Goal: Check status: Check status

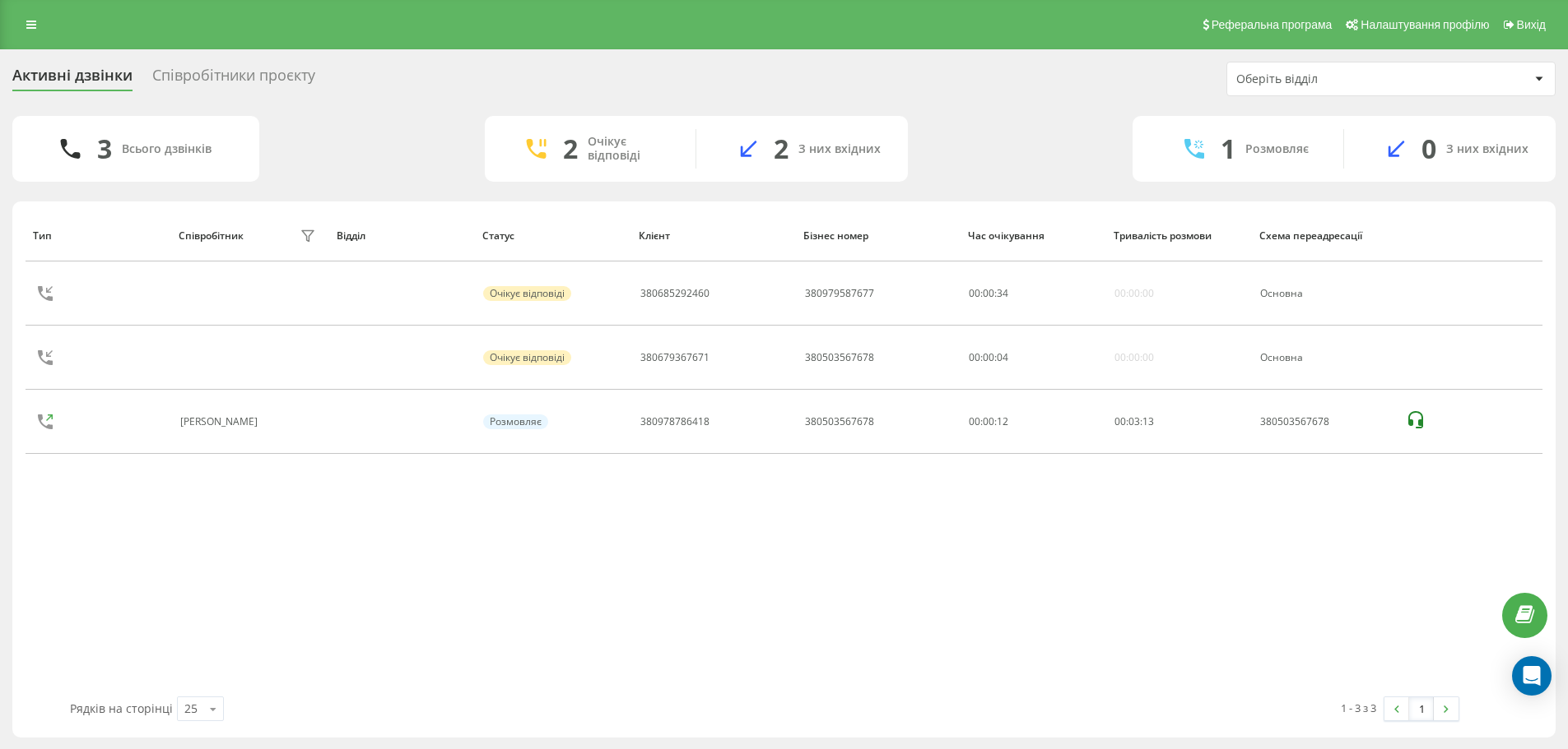
click at [837, 655] on div "Тип Співробітник фільтру Відділ Статус Клієнт Бізнес номер Час очікування Трива…" at bounding box center [784, 453] width 1517 height 487
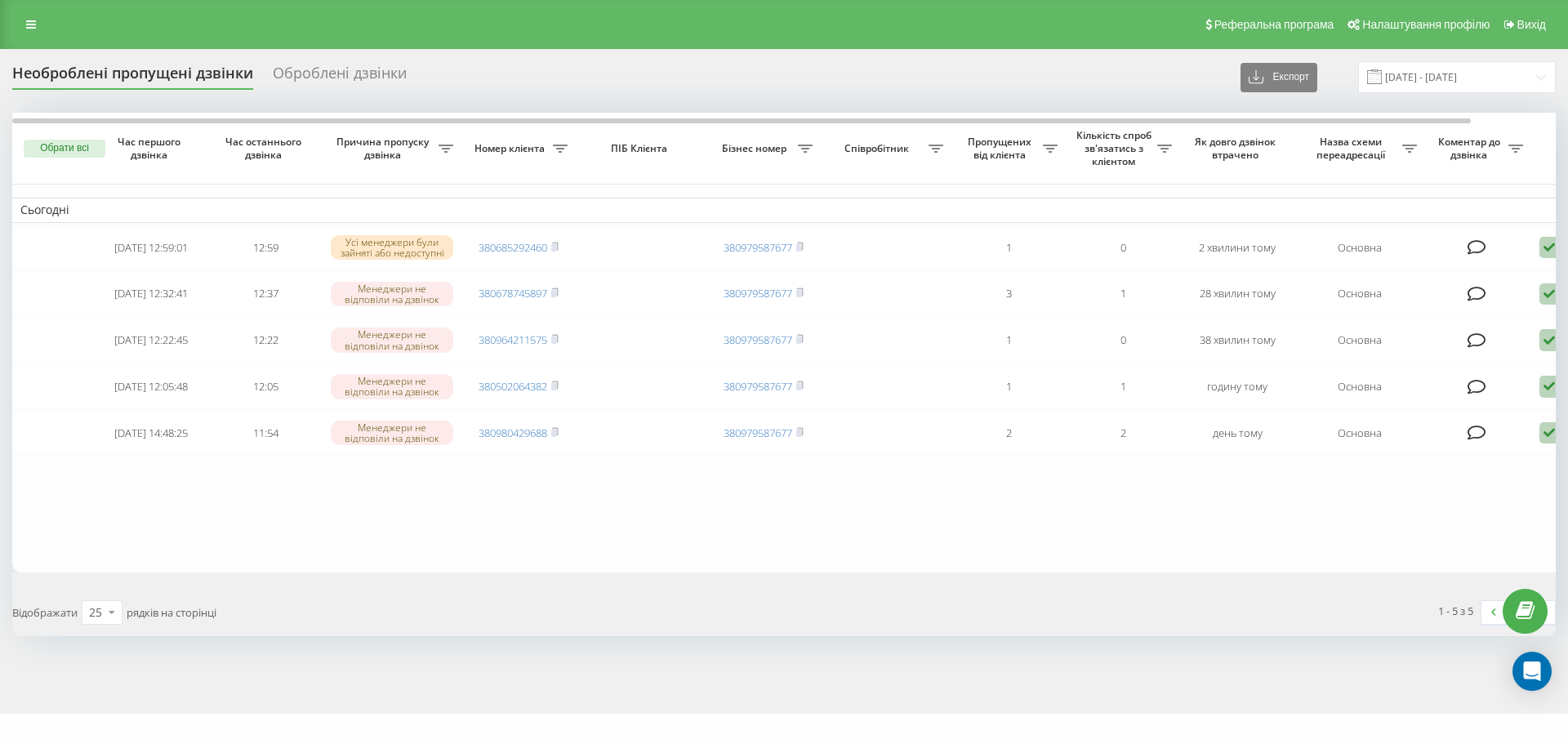
click at [659, 522] on table "Сьогодні 2025-09-22 12:59:01 12:59 Усі менеджери були зайняті або недоступні 38…" at bounding box center [829, 342] width 1633 height 459
click at [658, 520] on table "Сьогодні 2025-09-22 12:59:01 12:59 Усі менеджери були зайняті або недоступні 38…" at bounding box center [829, 342] width 1633 height 459
click at [670, 529] on table "Сьогодні 2025-09-22 12:59:01 12:59 Усі менеджери були зайняті або недоступні 38…" at bounding box center [829, 342] width 1633 height 459
drag, startPoint x: 671, startPoint y: 537, endPoint x: 670, endPoint y: 492, distance: 45.0
click at [664, 528] on table "Сьогодні 2025-09-22 12:59:01 12:59 Усі менеджери були зайняті або недоступні 38…" at bounding box center [829, 342] width 1633 height 459
